Goal: Navigation & Orientation: Find specific page/section

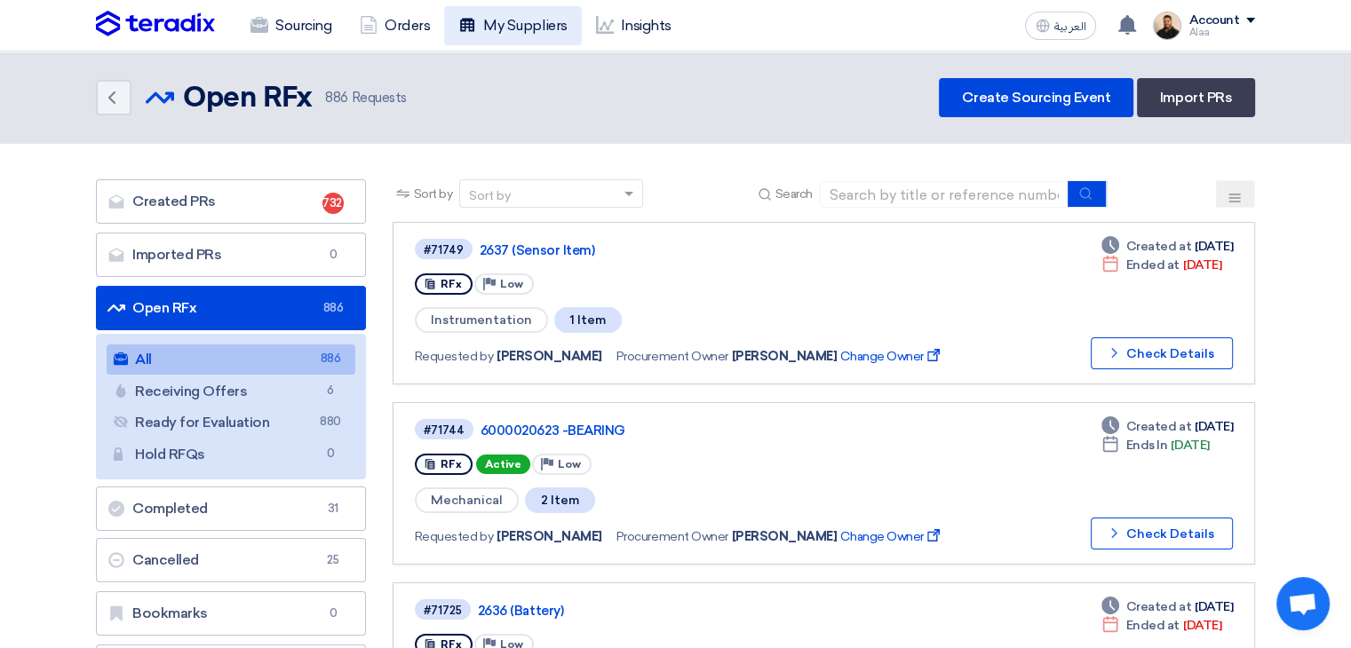
drag, startPoint x: 0, startPoint y: 0, endPoint x: 475, endPoint y: 36, distance: 476.6
drag, startPoint x: 475, startPoint y: 36, endPoint x: 953, endPoint y: 162, distance: 494.3
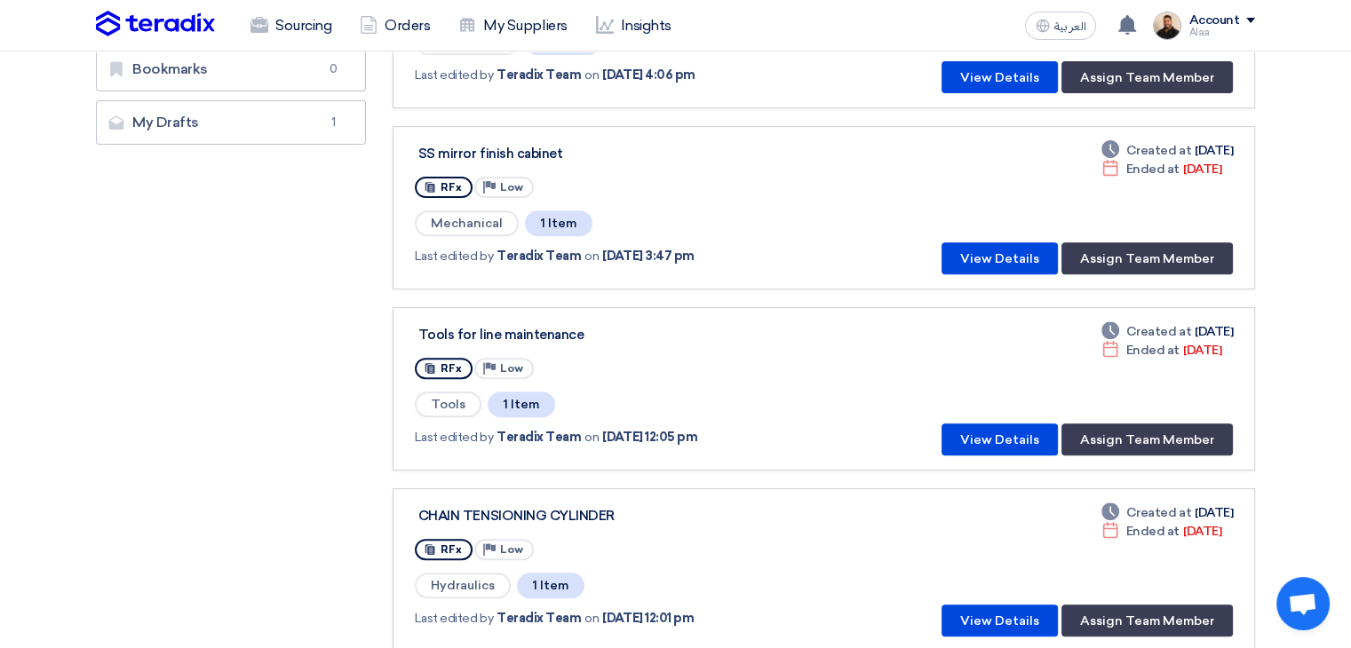
click at [295, 29] on link "Sourcing" at bounding box center [290, 25] width 109 height 39
